Goal: Task Accomplishment & Management: Complete application form

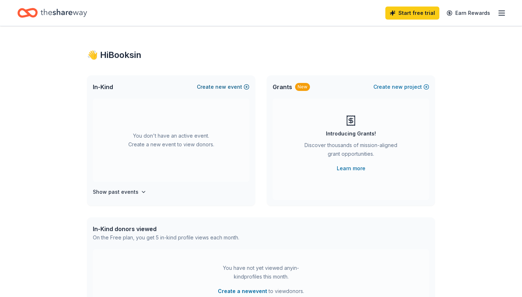
click at [224, 85] on span "new" at bounding box center [220, 87] width 11 height 9
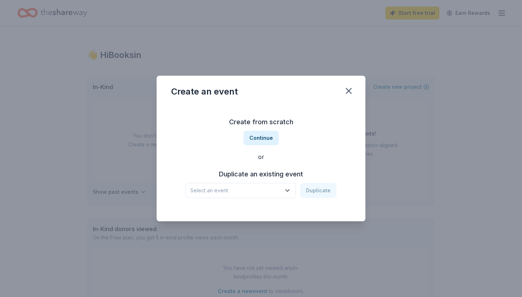
click at [248, 194] on span "Select an event" at bounding box center [235, 190] width 91 height 9
click at [248, 212] on div "Walkathon & Silent Auction" at bounding box center [227, 210] width 69 height 9
click at [319, 194] on button "Duplicate" at bounding box center [318, 190] width 36 height 15
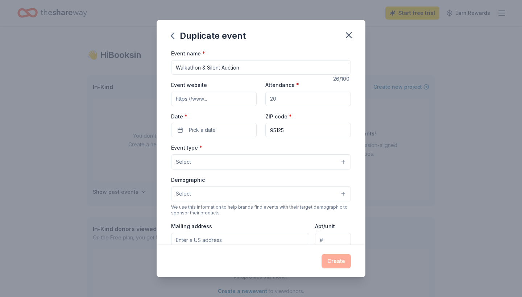
click at [285, 100] on input "Attendance *" at bounding box center [308, 99] width 86 height 15
type input "1000"
click at [243, 157] on button "Select" at bounding box center [261, 161] width 180 height 15
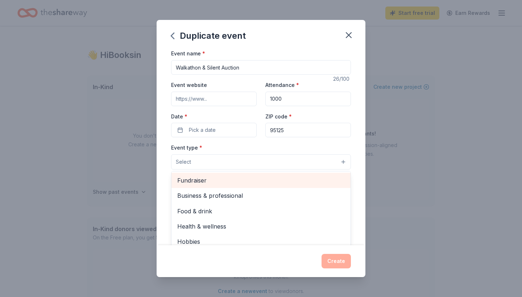
click at [231, 186] on div "Fundraiser" at bounding box center [261, 180] width 179 height 15
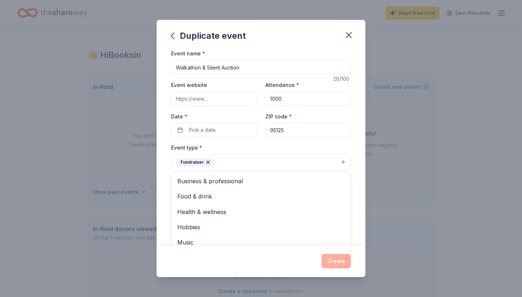
click at [300, 142] on div "Event name * Walkathon & Silent Auction 26 /100 Event website Attendance * 1000…" at bounding box center [261, 217] width 180 height 336
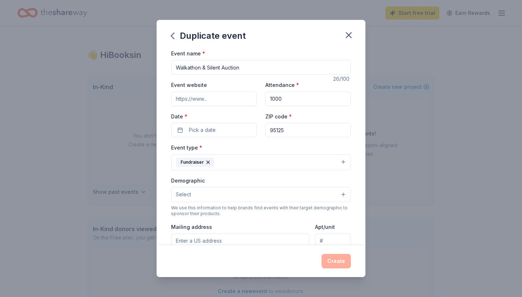
click at [245, 163] on button "Fundraiser" at bounding box center [261, 162] width 180 height 16
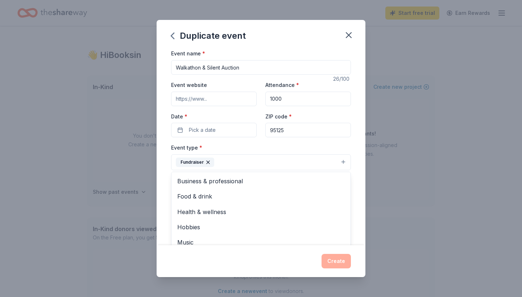
click at [243, 162] on button "Fundraiser" at bounding box center [261, 162] width 180 height 16
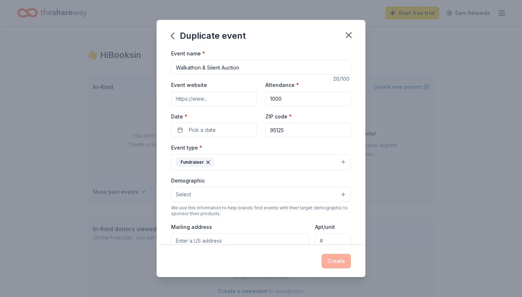
click at [247, 164] on button "Fundraiser" at bounding box center [261, 162] width 180 height 16
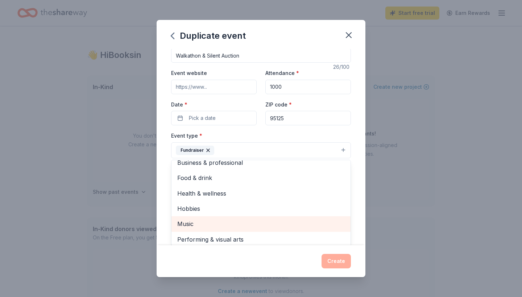
scroll to position [12, 0]
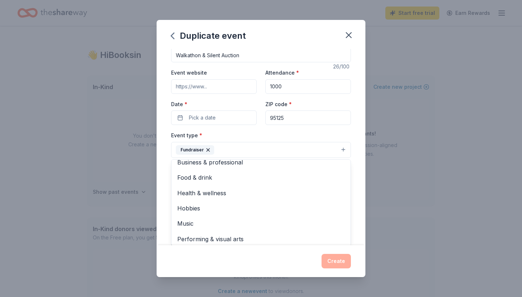
click at [224, 119] on div "Event name * Walkathon & Silent Auction 26 /100 Event website Attendance * 1000…" at bounding box center [261, 205] width 180 height 336
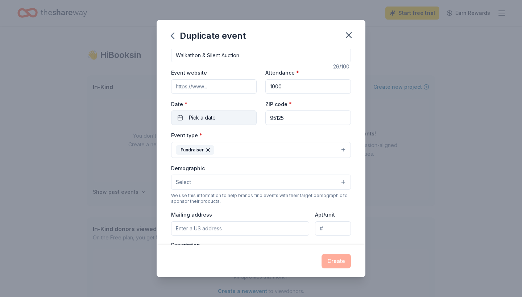
click at [222, 116] on button "Pick a date" at bounding box center [214, 118] width 86 height 15
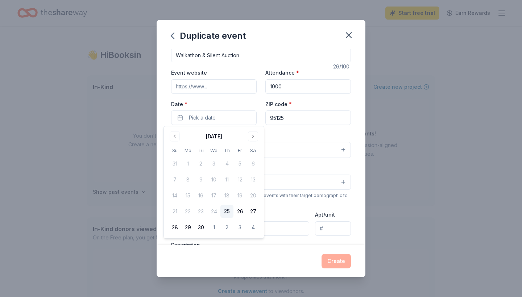
click at [247, 135] on div "September 2025" at bounding box center [213, 136] width 91 height 10
click at [255, 134] on button "Go to next month" at bounding box center [253, 137] width 10 height 10
click at [252, 193] on button "18" at bounding box center [253, 195] width 13 height 13
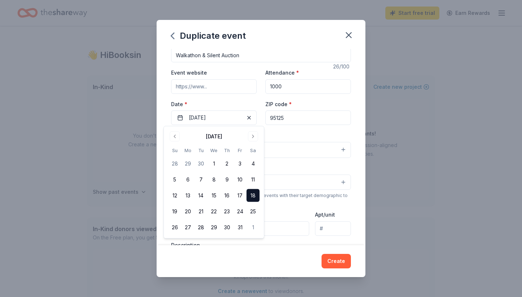
click at [238, 86] on input "Event website" at bounding box center [214, 86] width 86 height 15
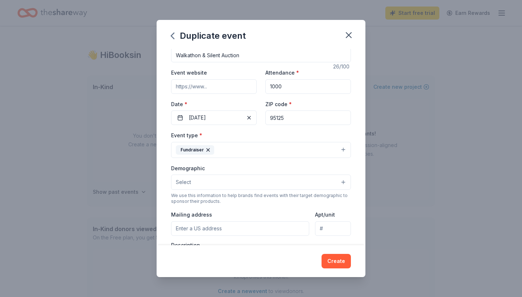
paste input "https://www.mybesca.com/walkathon"
type input "https://www.mybesca.com/walkathon"
click at [247, 179] on button "Select" at bounding box center [261, 182] width 180 height 15
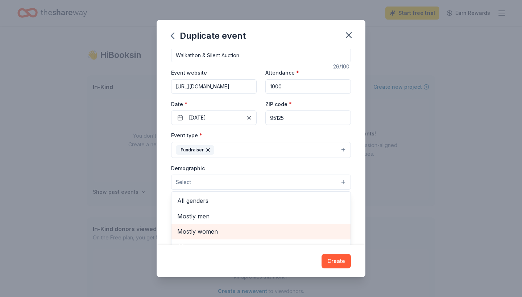
scroll to position [20, 0]
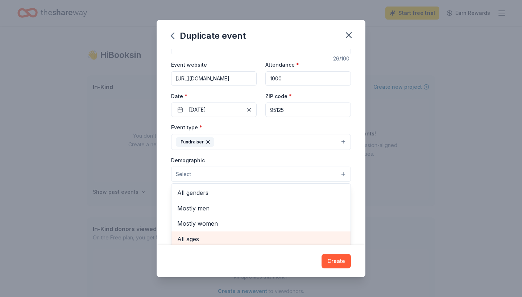
click at [192, 237] on span "All ages" at bounding box center [261, 239] width 168 height 9
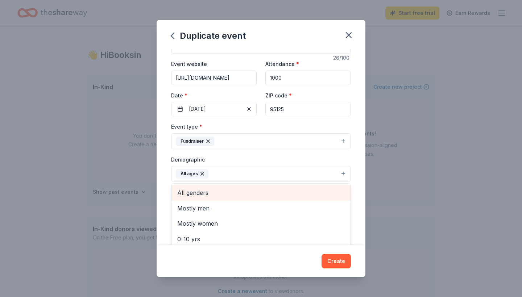
click at [188, 192] on span "All genders" at bounding box center [261, 192] width 168 height 9
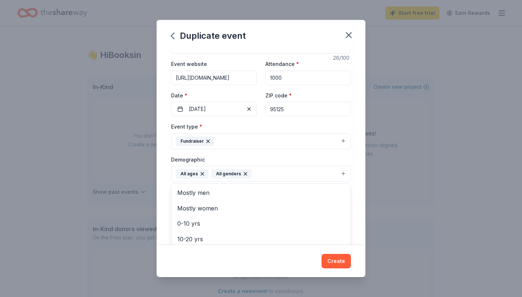
click at [165, 170] on div "Event name * Walkathon & Silent Auction 26 /100 Event website https://www.mybes…" at bounding box center [261, 147] width 209 height 196
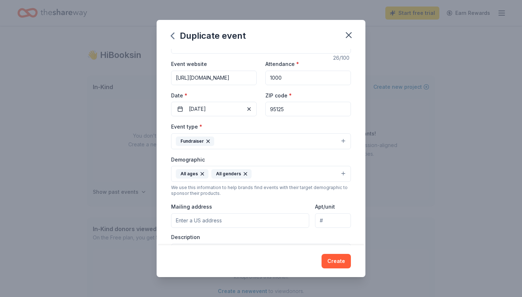
click at [213, 219] on input "Mailing address" at bounding box center [240, 221] width 138 height 15
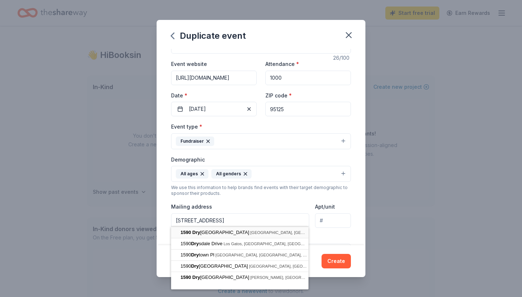
type input "1590 Dry Creek Road, San Jose, CA, 95125"
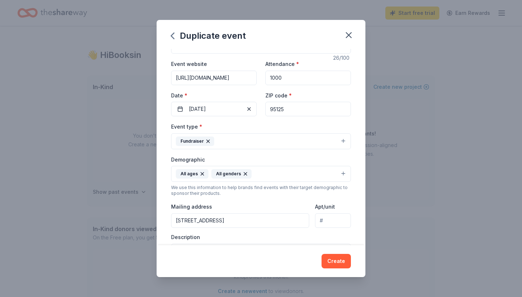
click at [285, 231] on div "Event type * Fundraiser Demographic All ages All genders We use this informatio…" at bounding box center [261, 199] width 180 height 154
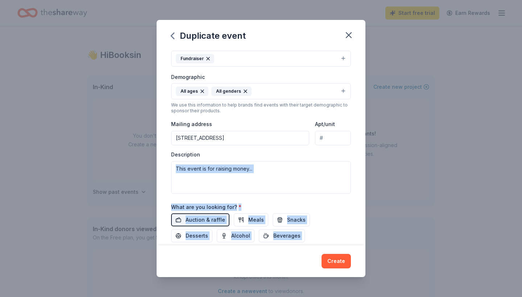
drag, startPoint x: 285, startPoint y: 231, endPoint x: 285, endPoint y: 265, distance: 34.5
click at [285, 265] on div "Duplicate event Event name * Walkathon & Silent Auction 26 /100 Event website h…" at bounding box center [261, 148] width 209 height 257
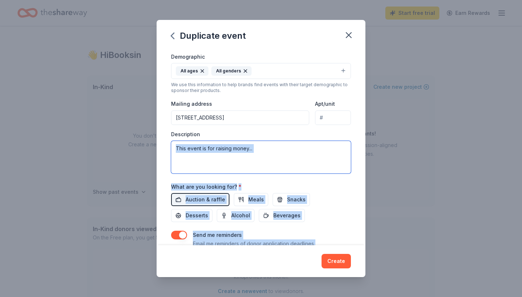
click at [214, 158] on textarea at bounding box center [261, 157] width 180 height 33
paste textarea "Booksin Elementary School Community Association is hosting its annual walkathon…"
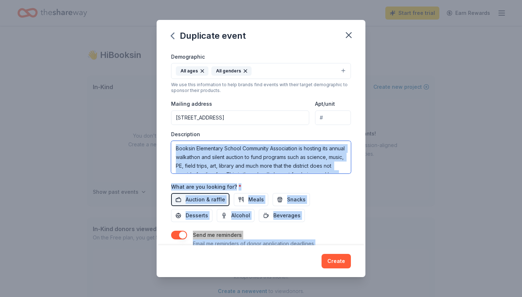
scroll to position [44, 0]
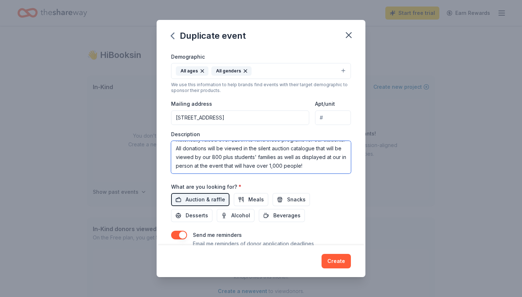
type textarea "Booksin Elementary School Community Association is hosting its annual walkathon…"
click at [297, 220] on div "Auction & raffle Meals Snacks Desserts Alcohol Beverages" at bounding box center [261, 207] width 180 height 29
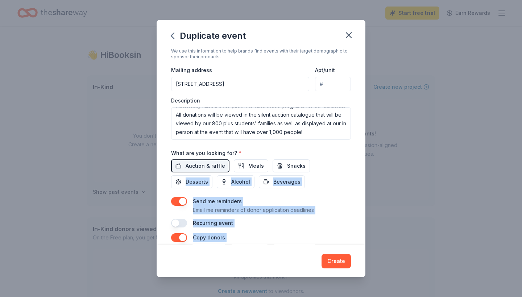
scroll to position [221, 0]
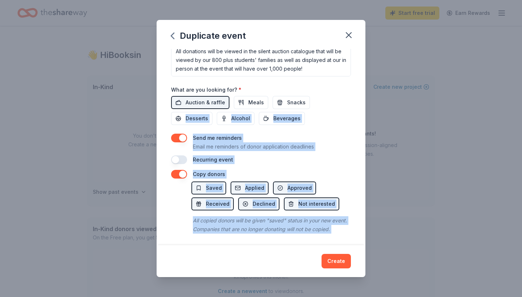
drag, startPoint x: 289, startPoint y: 221, endPoint x: 288, endPoint y: 279, distance: 57.7
click at [288, 279] on div "Duplicate event Event name * Walkathon & Silent Auction 26 /100 Event website h…" at bounding box center [261, 148] width 522 height 297
click at [333, 260] on button "Create" at bounding box center [336, 261] width 29 height 15
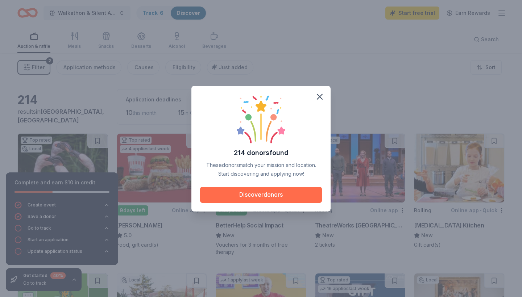
click at [288, 190] on button "Discover donors" at bounding box center [261, 195] width 122 height 16
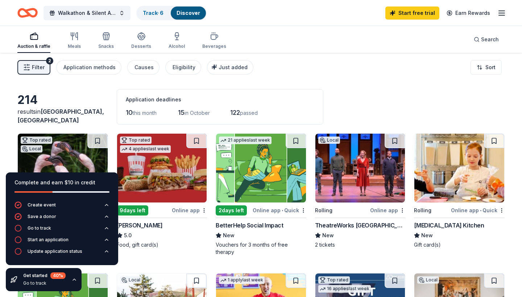
click at [289, 90] on div "Application deadlines 10 this month 15 in October 122 passed" at bounding box center [220, 107] width 207 height 36
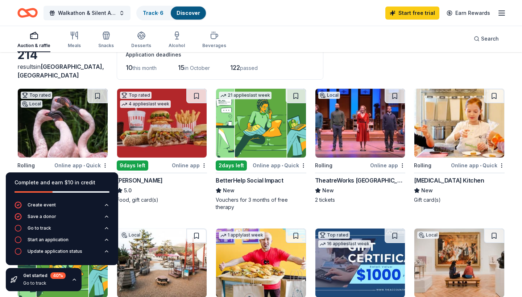
scroll to position [46, 0]
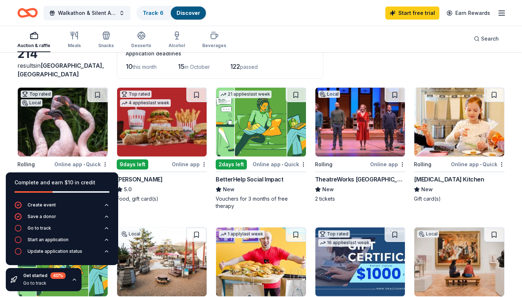
click at [350, 116] on img at bounding box center [360, 122] width 90 height 69
click at [148, 14] on link "Track · 6" at bounding box center [153, 13] width 21 height 6
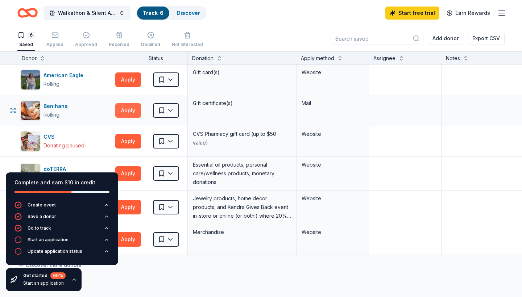
click at [117, 111] on button "Apply" at bounding box center [128, 110] width 26 height 15
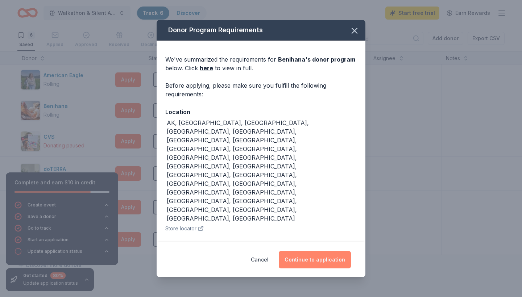
click at [325, 265] on button "Continue to application" at bounding box center [315, 259] width 72 height 17
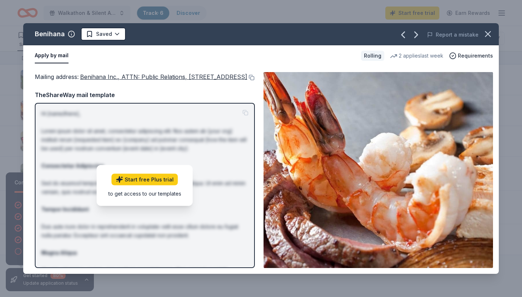
drag, startPoint x: 175, startPoint y: 186, endPoint x: 183, endPoint y: 169, distance: 19.0
click at [461, 55] on span "Requirements" at bounding box center [475, 55] width 35 height 9
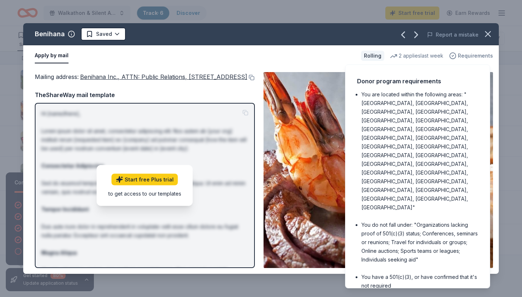
click at [460, 55] on span "Requirements" at bounding box center [475, 55] width 35 height 9
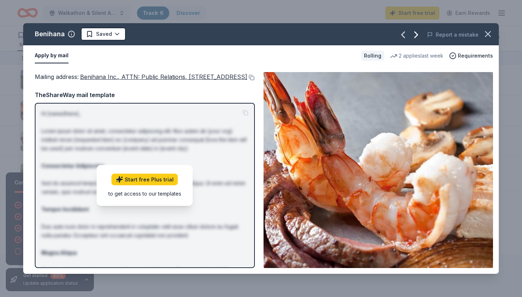
click at [416, 33] on icon "button" at bounding box center [416, 35] width 12 height 12
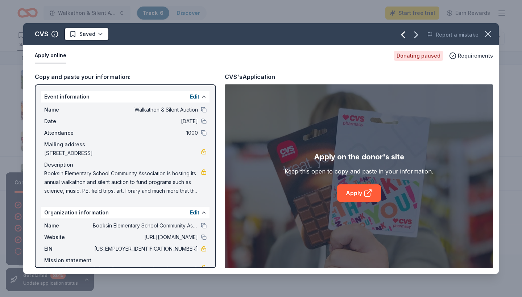
click at [404, 32] on icon "button" at bounding box center [403, 35] width 12 height 12
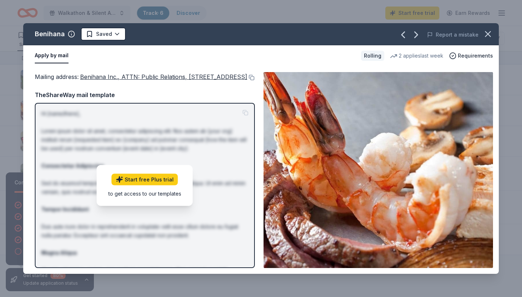
click at [57, 58] on button "Apply by mail" at bounding box center [52, 55] width 34 height 15
click at [103, 78] on span "Benihana Inc., ATTN: Public Relations, 21500 Biscayne Blvd., STE 900, Aventura,…" at bounding box center [163, 76] width 167 height 7
click at [247, 80] on button at bounding box center [250, 78] width 7 height 6
click at [88, 33] on html "Walkathon & Silent Auction Track · 6 Discover Start free trial Earn Rewards 6 S…" at bounding box center [261, 148] width 522 height 297
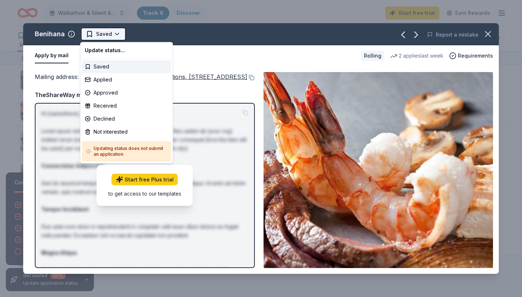
scroll to position [0, 0]
click at [88, 69] on div "Saved" at bounding box center [126, 66] width 89 height 13
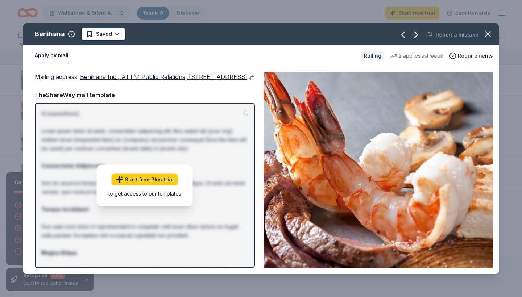
click at [418, 36] on icon "button" at bounding box center [416, 35] width 3 height 6
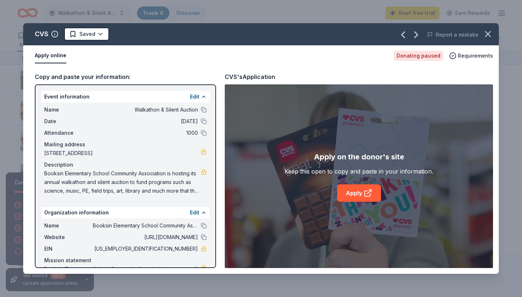
click at [55, 58] on button "Apply online" at bounding box center [51, 55] width 32 height 15
click at [418, 34] on icon "button" at bounding box center [416, 35] width 3 height 6
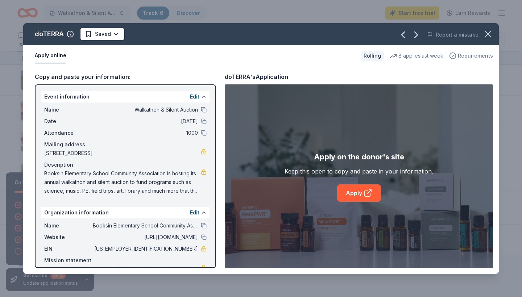
click at [480, 57] on span "Requirements" at bounding box center [475, 55] width 35 height 9
click at [56, 57] on button "Apply online" at bounding box center [51, 55] width 32 height 15
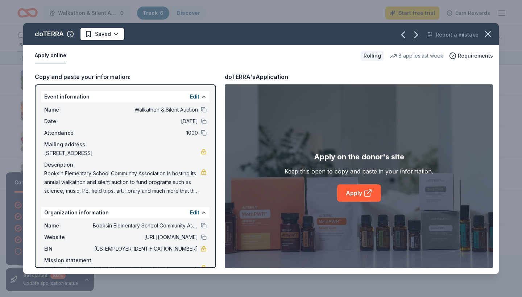
click at [257, 77] on div "doTERRA's Application" at bounding box center [256, 76] width 63 height 9
click at [361, 195] on link "Apply" at bounding box center [359, 193] width 44 height 17
click at [488, 37] on icon "button" at bounding box center [488, 34] width 10 height 10
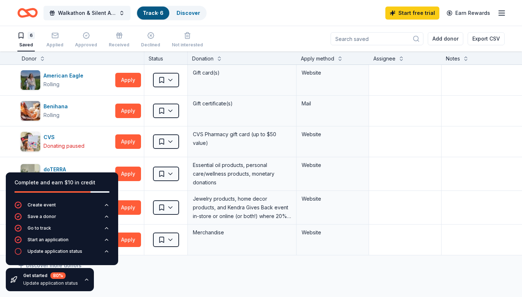
click at [183, 273] on div "Discover more donors" at bounding box center [284, 266] width 568 height 20
click at [363, 40] on input at bounding box center [377, 38] width 93 height 13
click at [500, 14] on icon "button" at bounding box center [501, 13] width 9 height 9
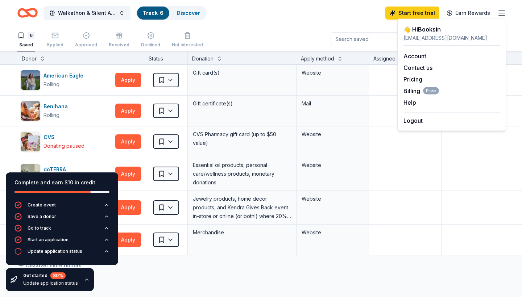
click at [297, 17] on div "Walkathon & Silent Auction Track · 6 Discover Start free trial Earn Rewards" at bounding box center [260, 12] width 487 height 17
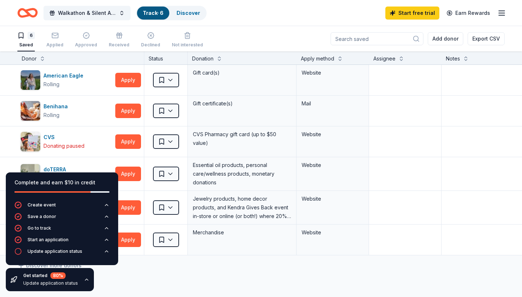
click at [344, 40] on input at bounding box center [377, 38] width 93 height 13
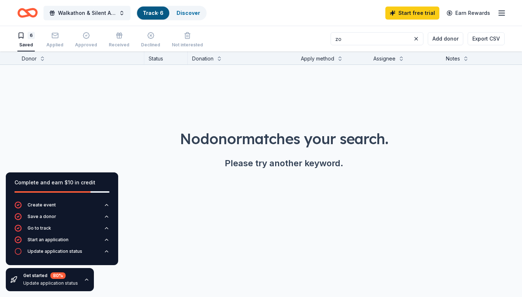
type input "z"
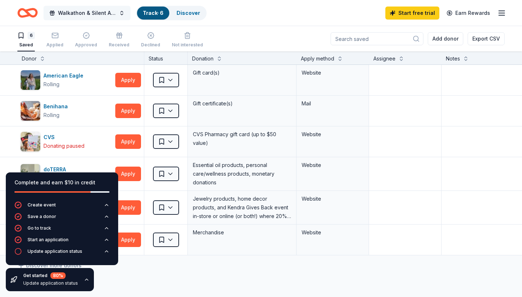
click at [54, 12] on span "button" at bounding box center [52, 13] width 6 height 6
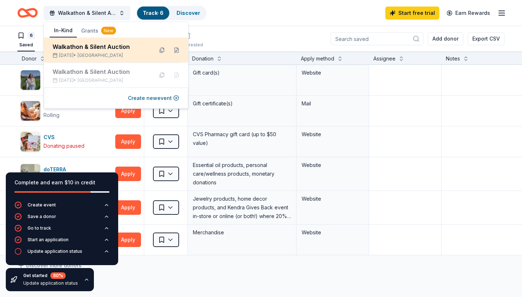
click at [94, 46] on div "Walkathon & Silent Auction" at bounding box center [100, 46] width 95 height 9
click at [164, 52] on button at bounding box center [162, 51] width 12 height 12
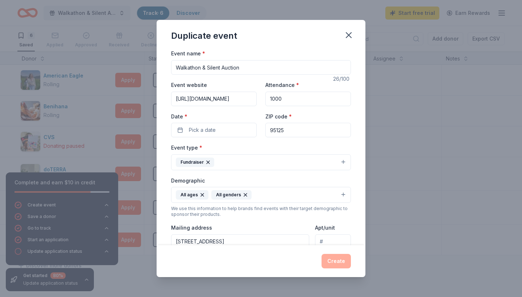
click at [342, 40] on div "Duplicate event" at bounding box center [261, 34] width 209 height 29
click at [344, 37] on icon "button" at bounding box center [349, 35] width 10 height 10
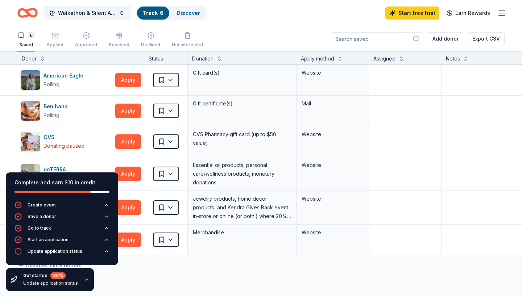
click at [19, 11] on icon "Home" at bounding box center [23, 12] width 11 height 7
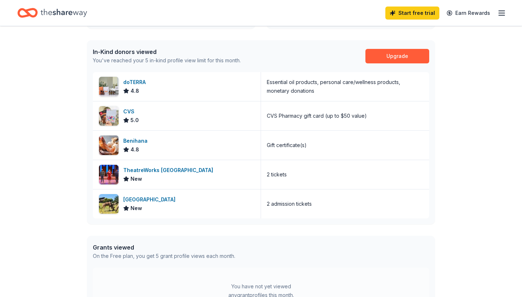
scroll to position [177, 0]
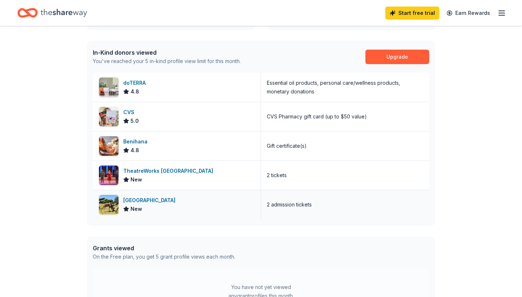
click at [131, 201] on div "[GEOGRAPHIC_DATA]" at bounding box center [150, 200] width 55 height 9
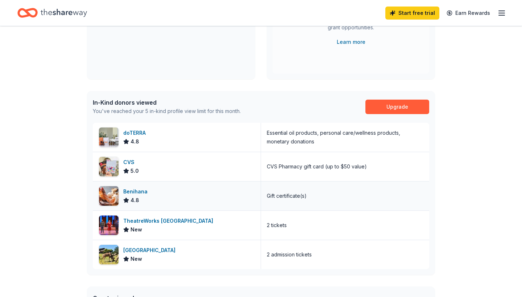
scroll to position [126, 0]
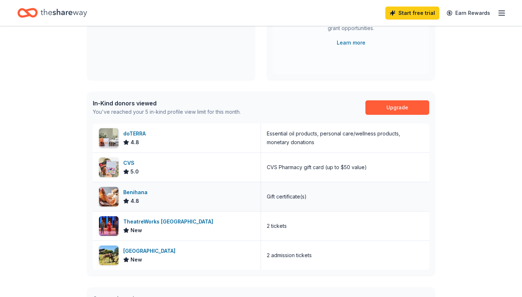
click at [128, 193] on div "Benihana" at bounding box center [136, 192] width 27 height 9
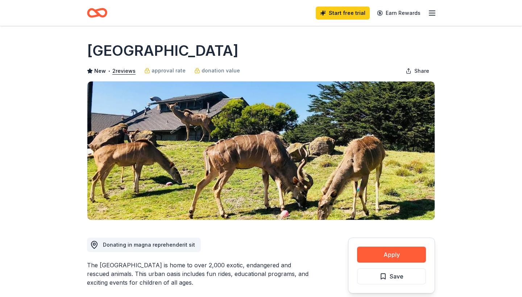
scroll to position [198, 0]
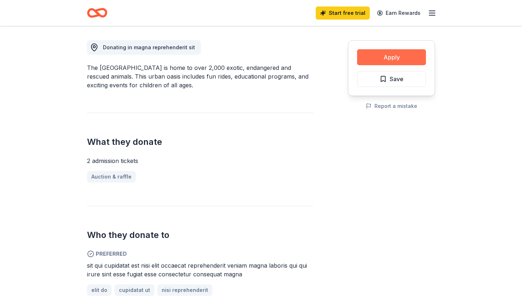
click at [375, 57] on button "Apply" at bounding box center [391, 57] width 69 height 16
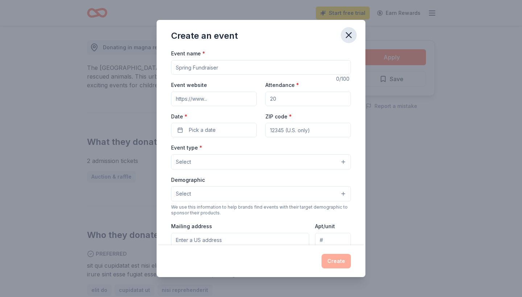
click at [348, 35] on icon "button" at bounding box center [348, 35] width 5 height 5
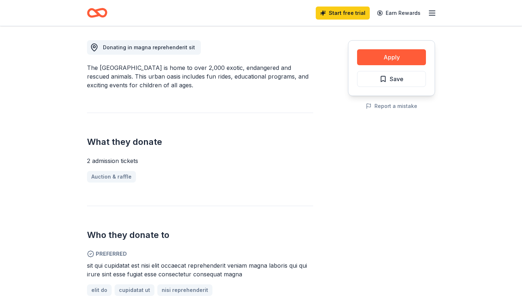
click at [368, 209] on div "Apply Save Report a mistake" at bounding box center [391, 199] width 87 height 352
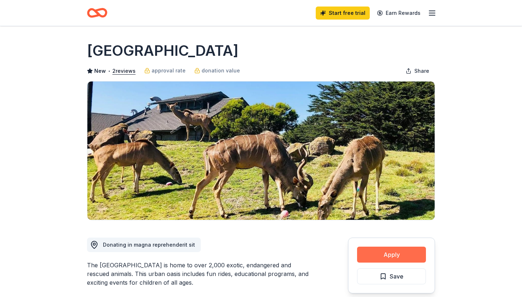
scroll to position [0, 0]
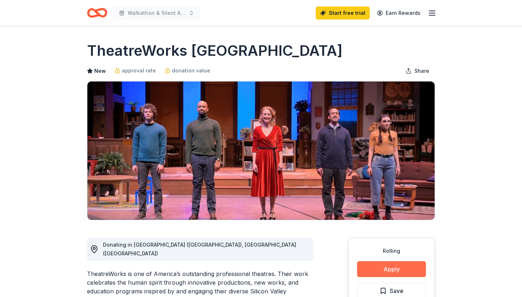
click at [375, 266] on button "Apply" at bounding box center [391, 269] width 69 height 16
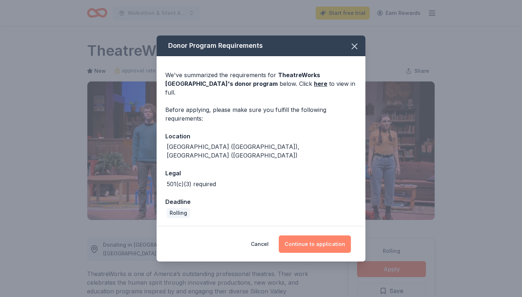
click at [333, 236] on button "Continue to application" at bounding box center [315, 244] width 72 height 17
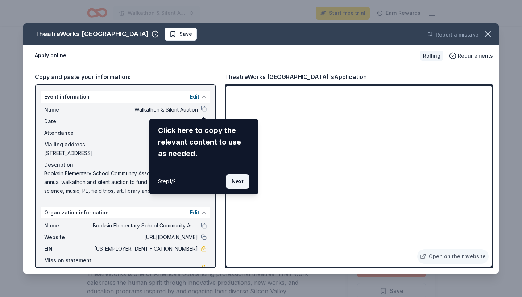
click at [241, 182] on button "Next" at bounding box center [238, 181] width 24 height 15
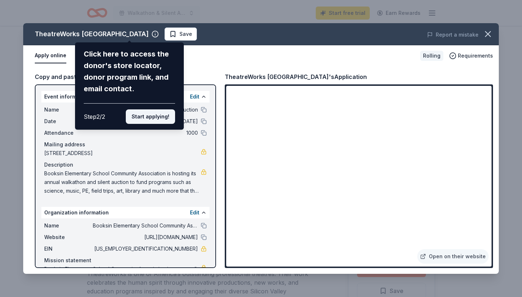
click at [166, 109] on button "Start applying!" at bounding box center [150, 116] width 49 height 15
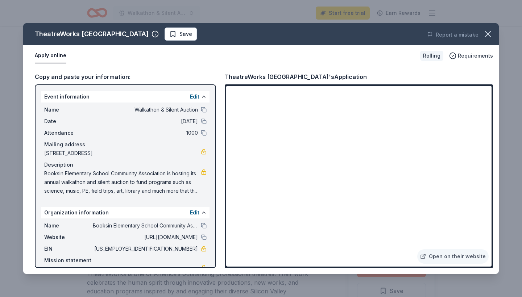
drag, startPoint x: 167, startPoint y: 179, endPoint x: 170, endPoint y: 273, distance: 94.0
click at [170, 273] on div "Copy and paste your information: Event information Edit Name Walkathon & Silent…" at bounding box center [261, 170] width 476 height 208
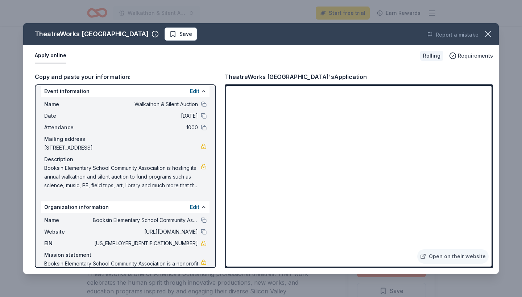
scroll to position [32, 0]
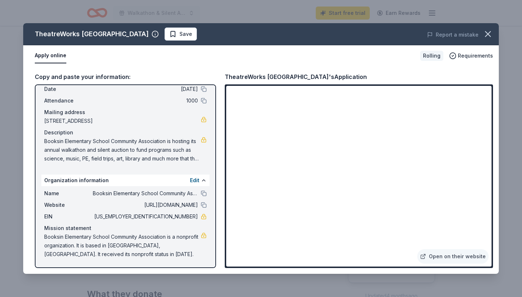
drag, startPoint x: 138, startPoint y: 237, endPoint x: 144, endPoint y: 297, distance: 59.7
click at [144, 297] on div "TheatreWorks Silicon Valley Save Report a mistake Apply online Rolling Requirem…" at bounding box center [261, 148] width 522 height 297
click at [463, 55] on span "Requirements" at bounding box center [475, 55] width 35 height 9
click at [485, 38] on icon "button" at bounding box center [488, 34] width 10 height 10
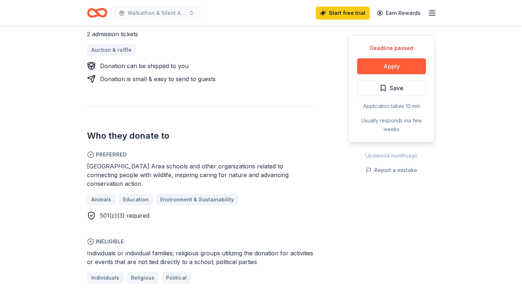
scroll to position [323, 0]
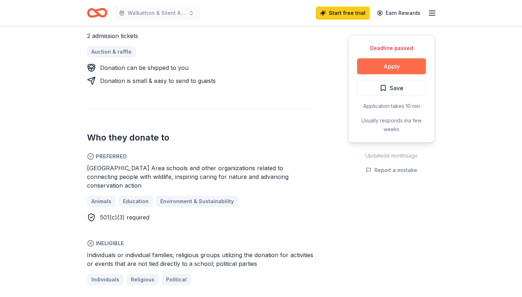
click at [404, 66] on button "Apply" at bounding box center [391, 66] width 69 height 16
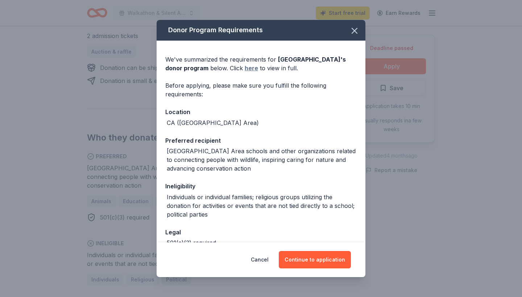
click at [245, 67] on link "here" at bounding box center [251, 68] width 13 height 9
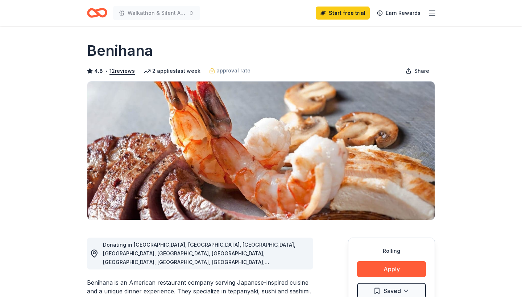
click at [434, 15] on line "button" at bounding box center [432, 15] width 6 height 0
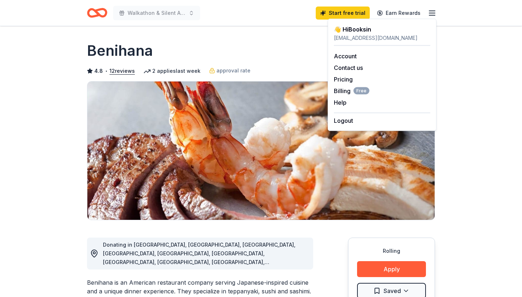
click at [103, 13] on icon "Home" at bounding box center [97, 12] width 20 height 17
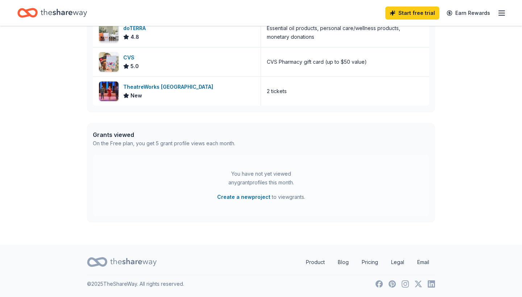
scroll to position [290, 0]
